Goal: Check status: Check status

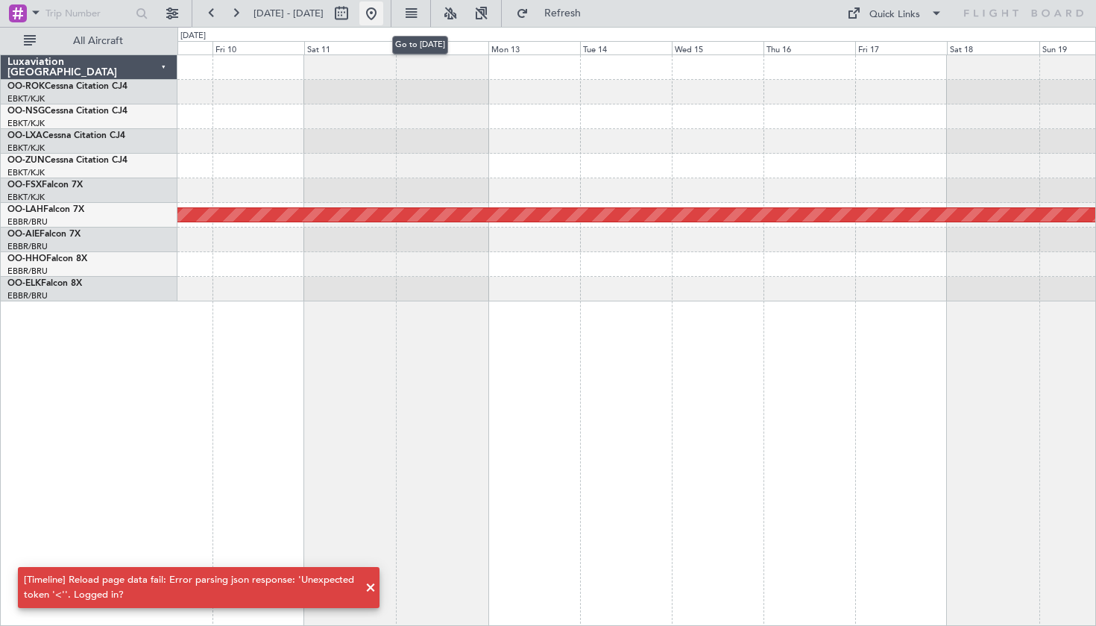
click at [383, 19] on button at bounding box center [372, 13] width 24 height 24
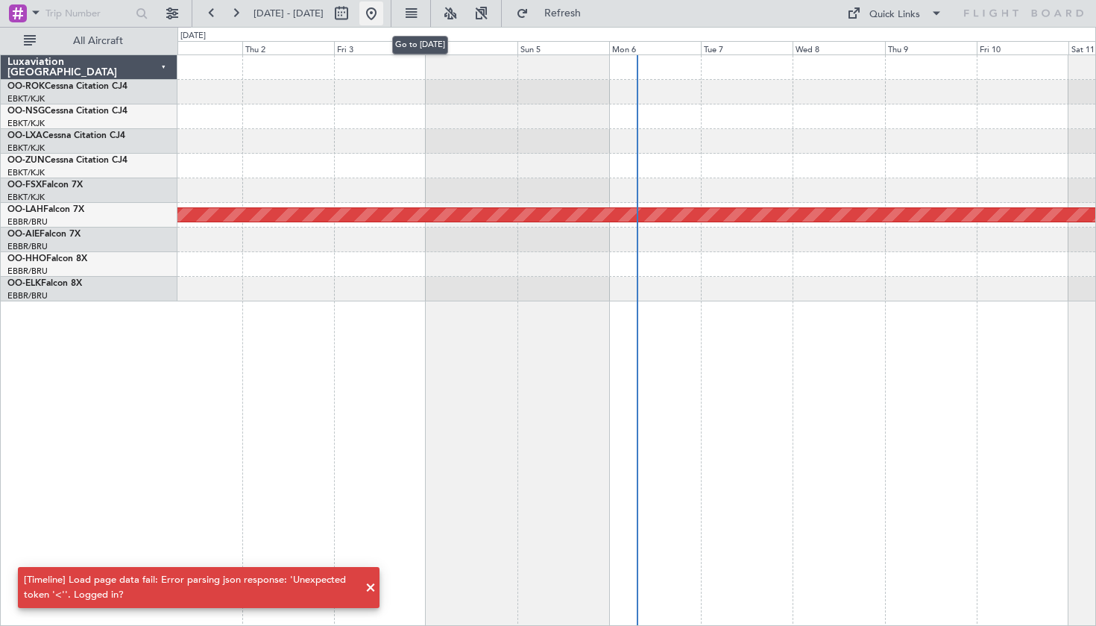
click at [383, 23] on button at bounding box center [372, 13] width 24 height 24
click at [568, 12] on button "Refresh" at bounding box center [554, 13] width 90 height 24
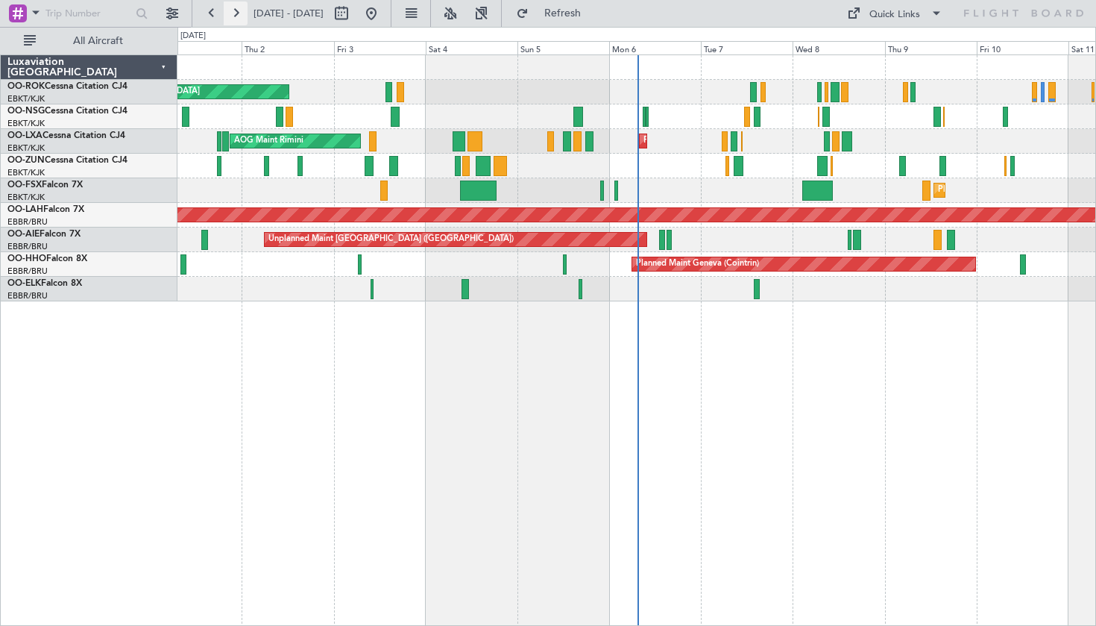
click at [242, 13] on button at bounding box center [236, 13] width 24 height 24
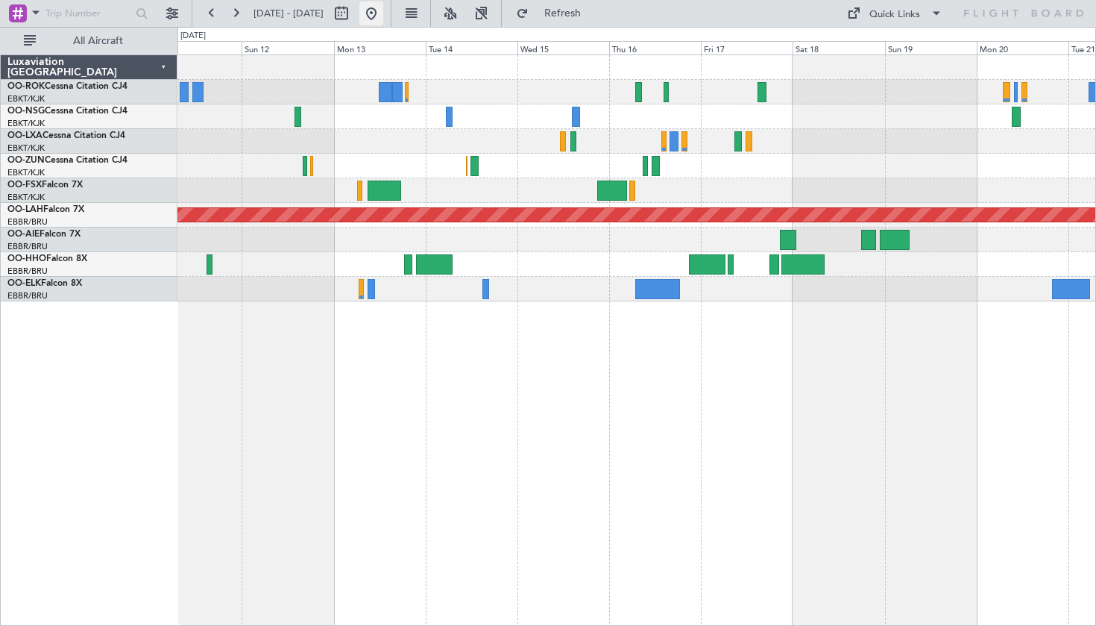
click at [383, 18] on button at bounding box center [372, 13] width 24 height 24
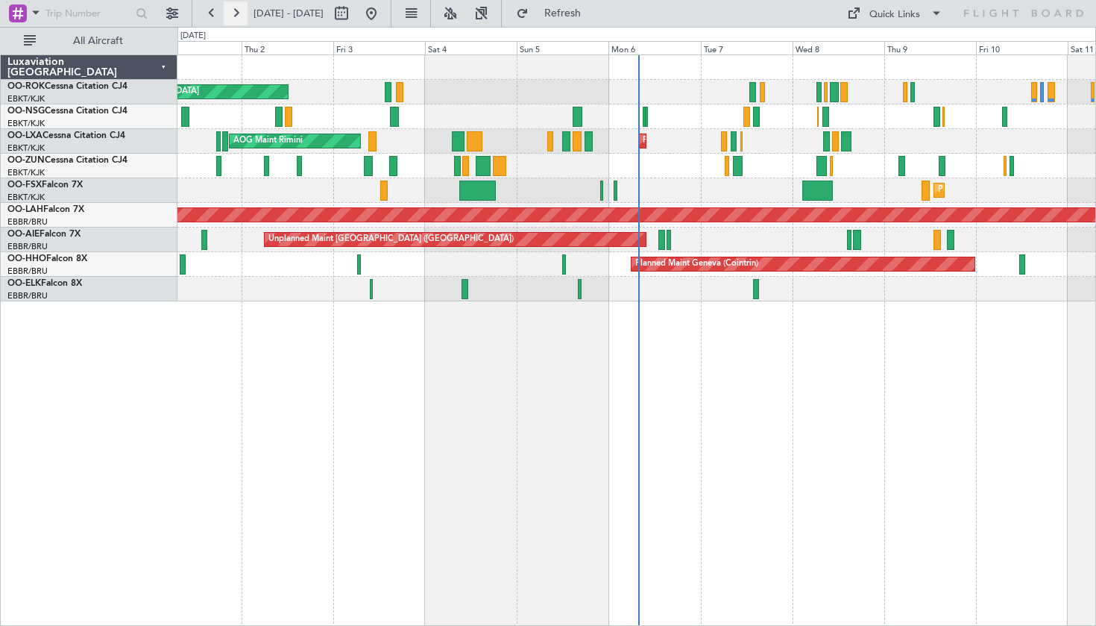
click at [236, 12] on button at bounding box center [236, 13] width 24 height 24
